Goal: Task Accomplishment & Management: Complete application form

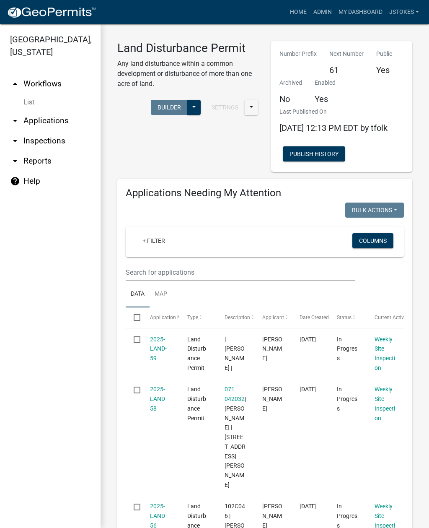
click at [28, 44] on link "[GEOGRAPHIC_DATA], [US_STATE]" at bounding box center [47, 45] width 94 height 29
click at [22, 11] on img at bounding box center [52, 12] width 90 height 13
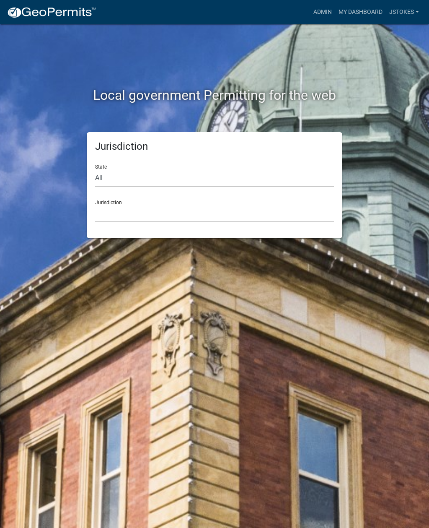
click at [227, 174] on select "All [US_STATE] [US_STATE] [US_STATE] [US_STATE] [US_STATE] [US_STATE] [US_STATE…" at bounding box center [214, 177] width 239 height 17
select select "[US_STATE]"
click at [202, 213] on select "[GEOGRAPHIC_DATA], [US_STATE][PERSON_NAME][GEOGRAPHIC_DATA], [US_STATE][PERSON_…" at bounding box center [214, 213] width 239 height 17
click at [198, 180] on select "All [US_STATE] [US_STATE] [US_STATE] [US_STATE] [US_STATE] [US_STATE] [US_STATE…" at bounding box center [214, 177] width 239 height 17
select select "[US_STATE]"
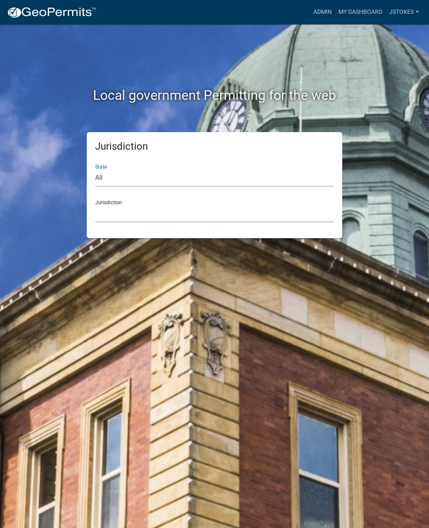
click at [226, 218] on select "[GEOGRAPHIC_DATA], [US_STATE][PERSON_NAME][GEOGRAPHIC_DATA], [US_STATE][PERSON_…" at bounding box center [214, 213] width 239 height 17
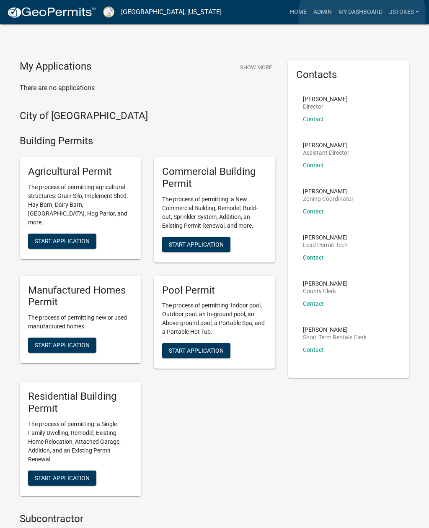
click at [363, 16] on link "My Dashboard" at bounding box center [360, 12] width 51 height 16
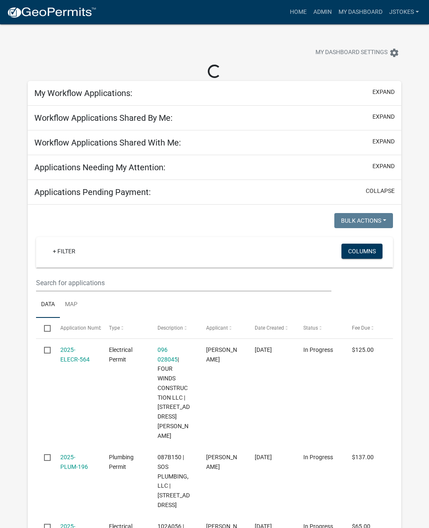
click at [313, 19] on link "Admin" at bounding box center [322, 12] width 25 height 16
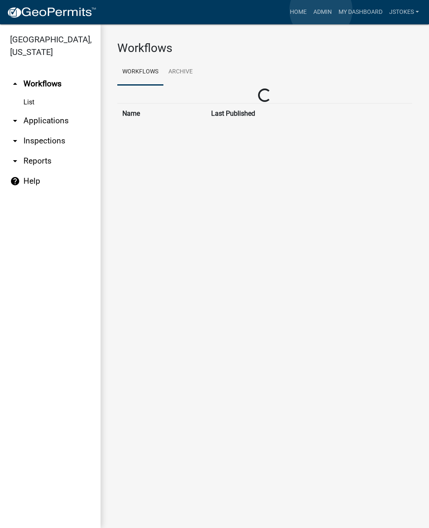
click at [321, 10] on link "Admin" at bounding box center [322, 12] width 25 height 16
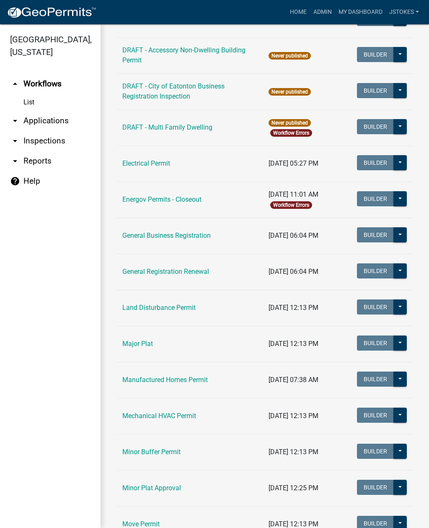
scroll to position [421, 0]
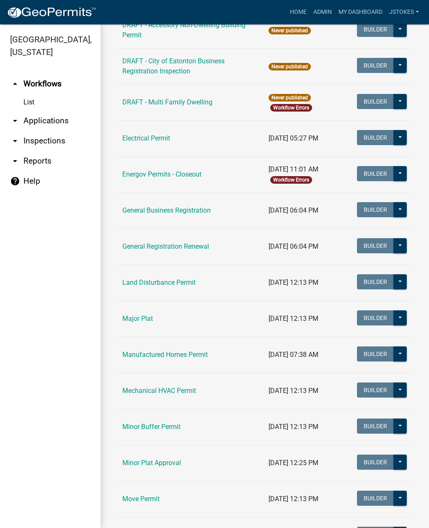
click at [191, 281] on link "Land Disturbance Permit" at bounding box center [158, 282] width 73 height 8
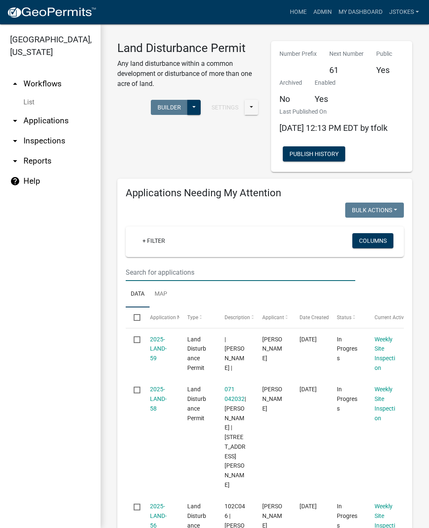
click at [142, 281] on input "text" at bounding box center [241, 272] width 230 height 17
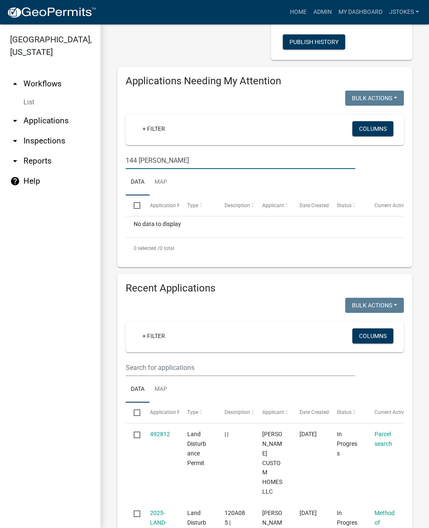
scroll to position [113, 0]
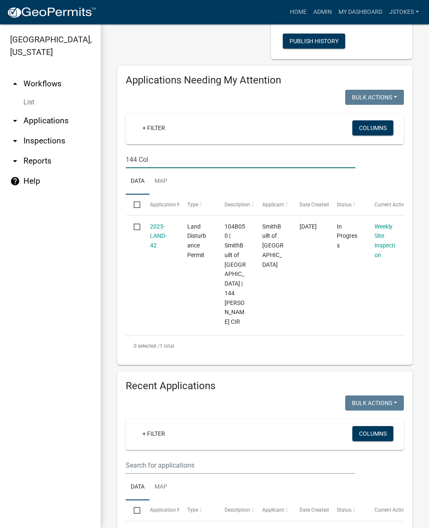
type input "144 Col"
click at [384, 244] on link "Weekly Site Inspection" at bounding box center [385, 240] width 21 height 35
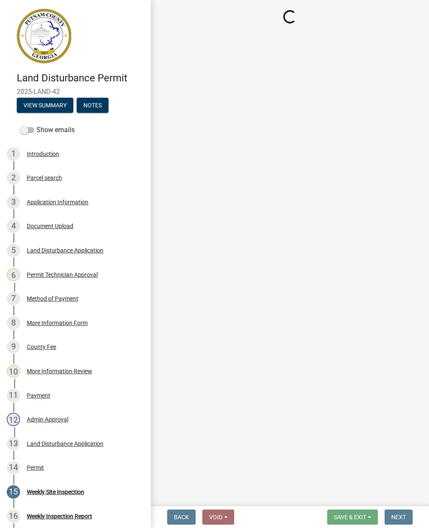
select select "af3c6edf-34d7-49be-824e-99d5d0a3954f"
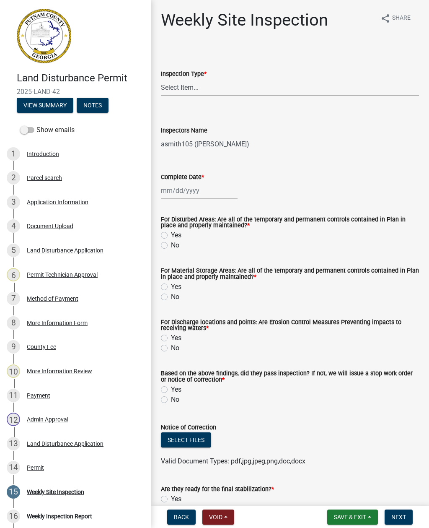
click at [187, 83] on select "Select Item... Site Inspection Initial Inspection Within 24 hours of a 0.5" sto…" at bounding box center [290, 87] width 258 height 17
select select "93c72d9c-4ccd-4a4f-9c87-9d2cfc81a2e2"
click at [215, 149] on select "Select Item... mrivera ([PERSON_NAME]) [PERSON_NAME] ([PERSON_NAME] ([PERSON_NA…" at bounding box center [290, 143] width 258 height 17
select select "41005c5c-e1e6-4724-b212-606768993ffb"
click at [199, 191] on div at bounding box center [199, 190] width 77 height 17
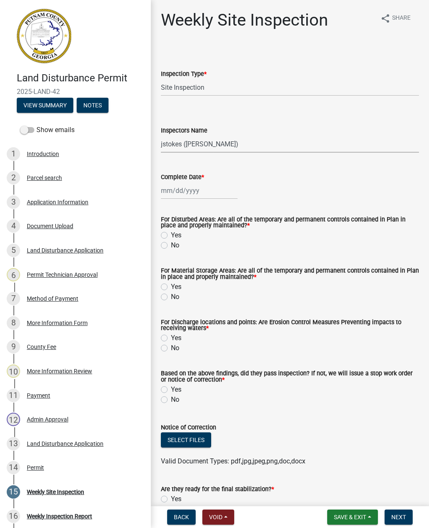
select select "10"
select select "2025"
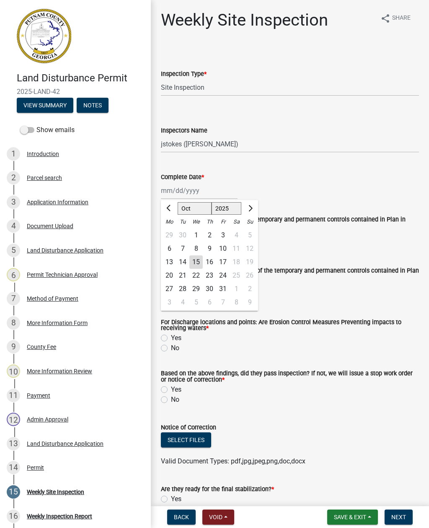
click at [201, 261] on div "15" at bounding box center [196, 261] width 13 height 13
type input "[DATE]"
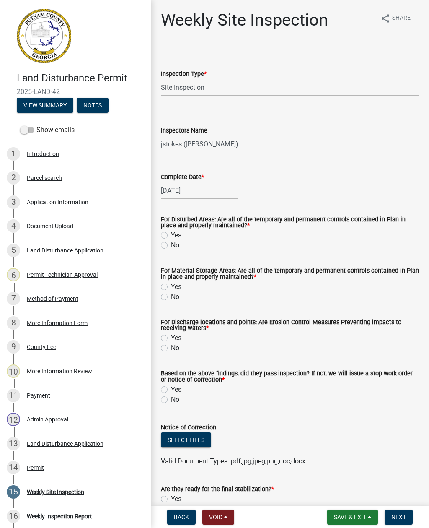
click at [171, 236] on label "Yes" at bounding box center [176, 235] width 10 height 10
click at [171, 236] on input "Yes" at bounding box center [173, 232] width 5 height 5
radio input "true"
click at [171, 286] on label "Yes" at bounding box center [176, 287] width 10 height 10
click at [171, 286] on input "Yes" at bounding box center [173, 284] width 5 height 5
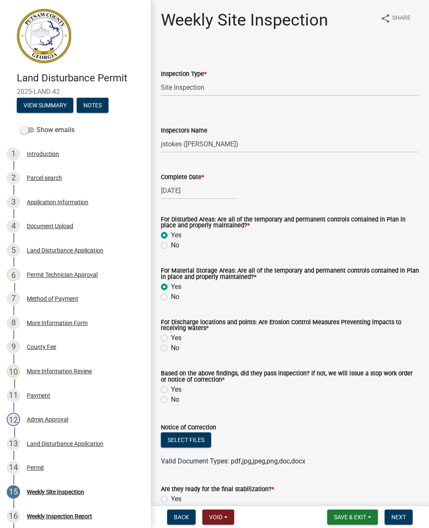
radio input "true"
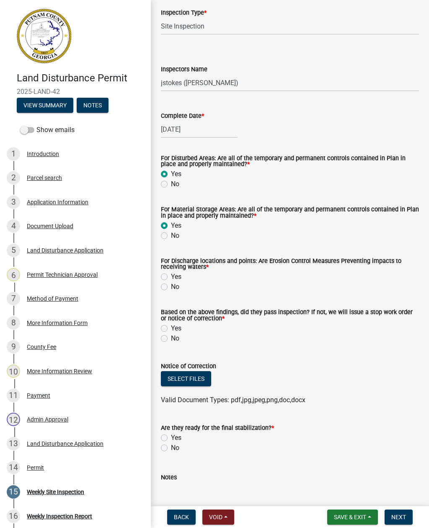
scroll to position [89, 0]
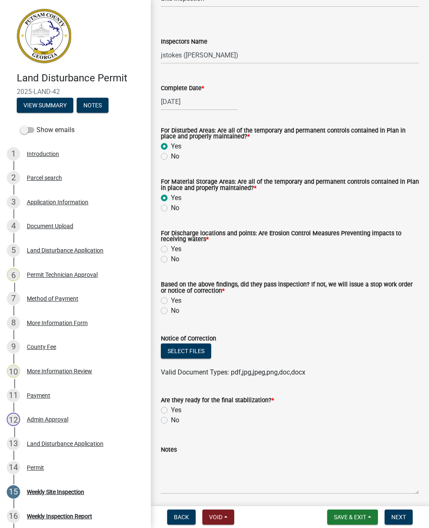
click at [163, 255] on div "No" at bounding box center [290, 259] width 258 height 10
click at [171, 249] on label "Yes" at bounding box center [176, 249] width 10 height 10
click at [171, 249] on input "Yes" at bounding box center [173, 246] width 5 height 5
radio input "true"
click at [171, 302] on label "Yes" at bounding box center [176, 301] width 10 height 10
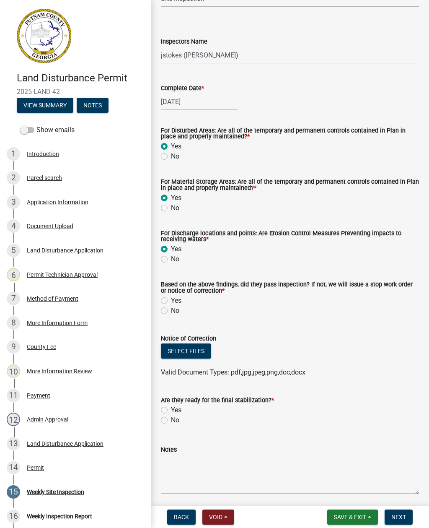
click at [171, 301] on input "Yes" at bounding box center [173, 298] width 5 height 5
radio input "true"
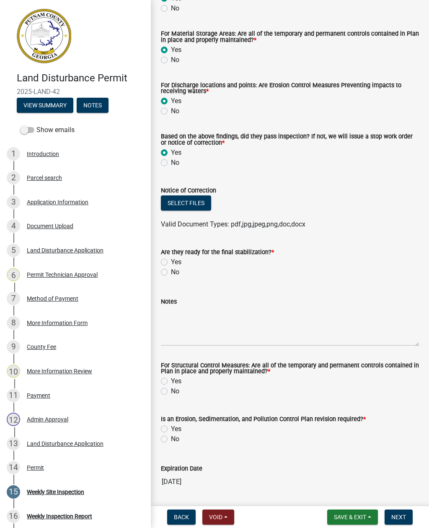
scroll to position [250, 0]
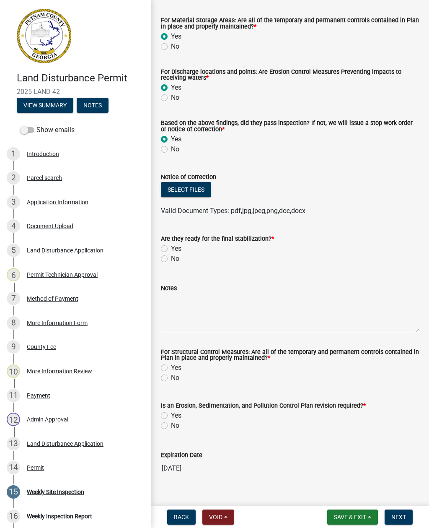
click at [171, 262] on label "No" at bounding box center [175, 259] width 8 height 10
click at [171, 259] on input "No" at bounding box center [173, 256] width 5 height 5
radio input "true"
click at [191, 327] on textarea "Notes" at bounding box center [290, 312] width 258 height 39
type textarea "W"
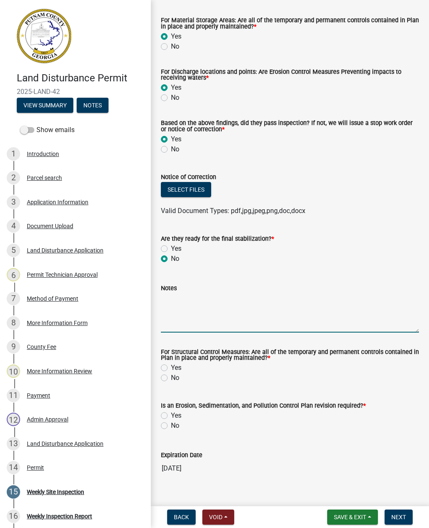
click at [169, 301] on textarea "Notes" at bounding box center [290, 312] width 258 height 39
click at [164, 301] on textarea "Notes" at bounding box center [290, 312] width 258 height 39
paste textarea "W"
type textarea "Weekly site inspection completed, all BMPs are found to be in place with no con…"
click at [197, 189] on button "Select files" at bounding box center [186, 189] width 50 height 15
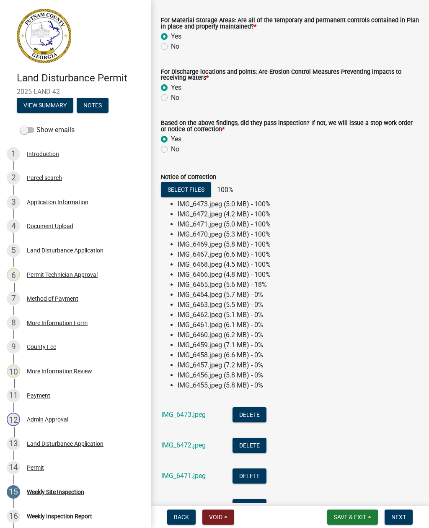
click at [322, 492] on li "IMG_6471.jpeg Delete" at bounding box center [290, 477] width 258 height 31
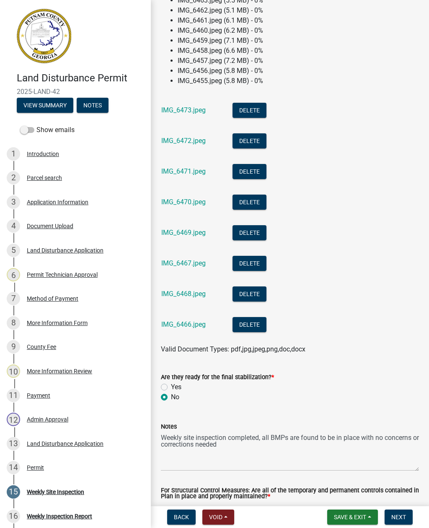
scroll to position [558, 0]
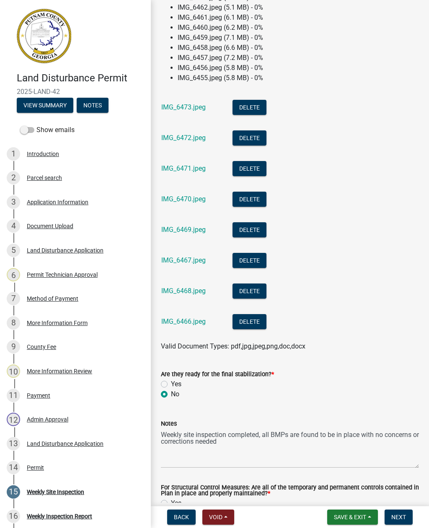
click at [361, 516] on span "Save & Exit" at bounding box center [350, 517] width 32 height 7
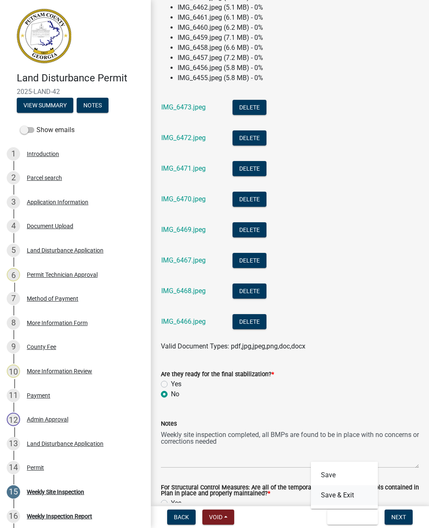
click at [359, 491] on button "Save & Exit" at bounding box center [344, 495] width 67 height 20
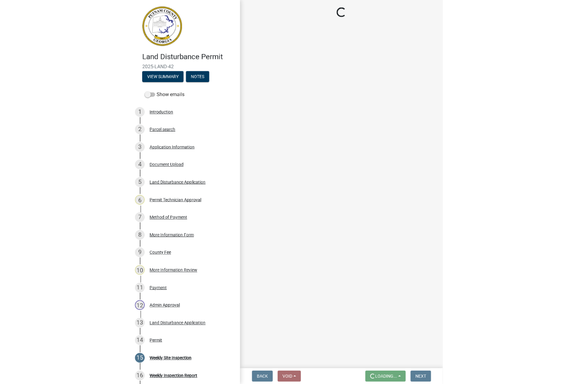
scroll to position [0, 0]
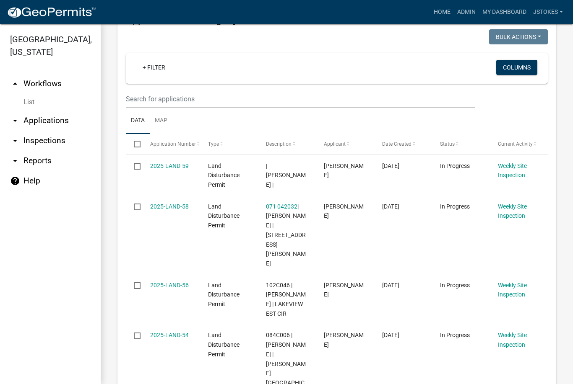
scroll to position [120, 0]
